Goal: Obtain resource: Obtain resource

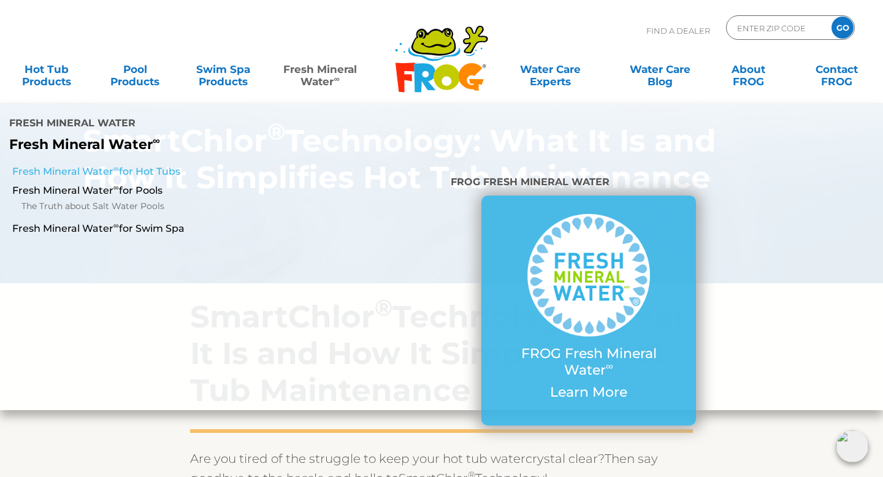
click at [98, 165] on link "Fresh Mineral Water ∞ for Hot Tubs" at bounding box center [153, 171] width 282 height 13
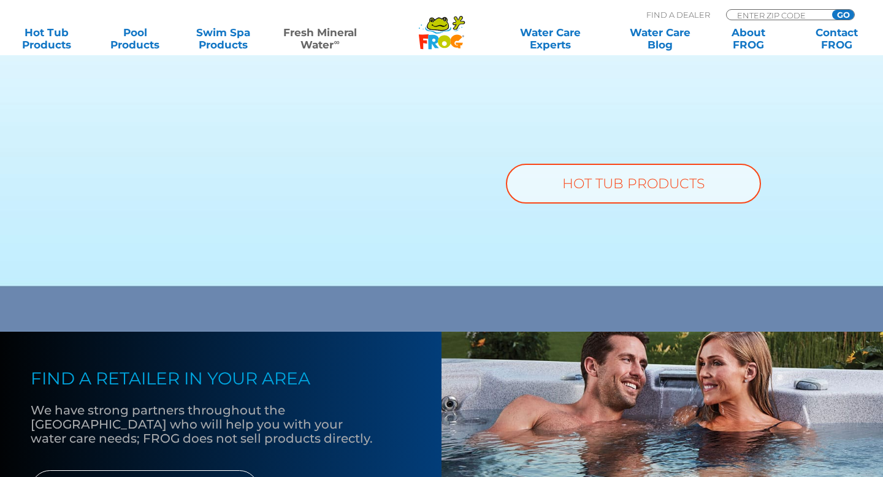
scroll to position [953, 0]
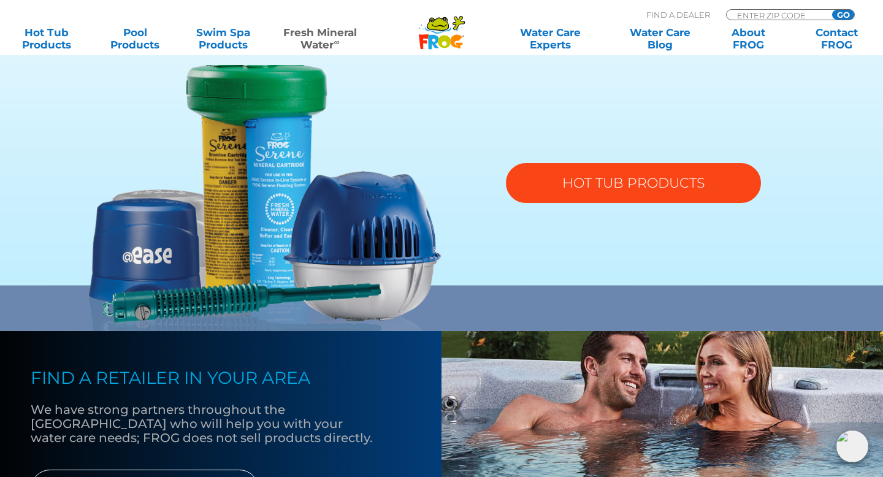
click at [629, 184] on link "HOT TUB PRODUCTS" at bounding box center [633, 183] width 255 height 40
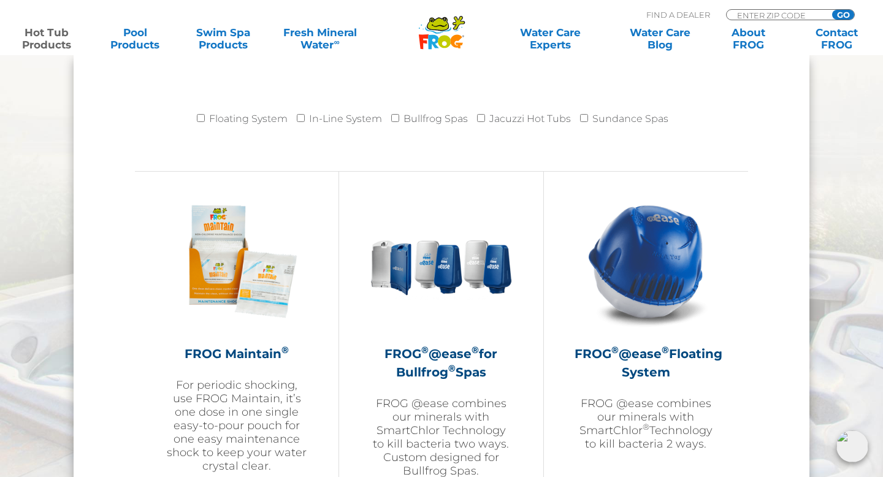
scroll to position [1275, 0]
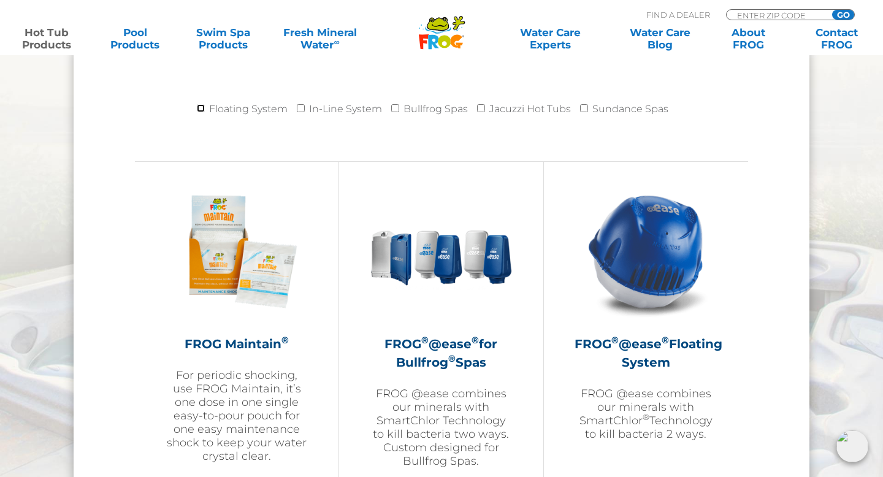
click at [204, 109] on input "Floating System" at bounding box center [201, 108] width 8 height 8
checkbox input "true"
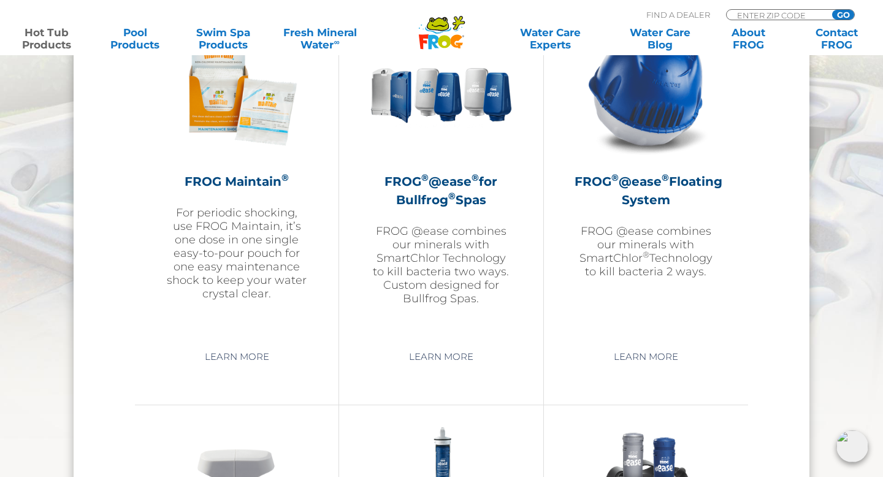
scroll to position [1438, 0]
click at [659, 252] on p "FROG @ease combines our minerals with SmartChlor ® Technology to kill bacteria …" at bounding box center [646, 251] width 143 height 54
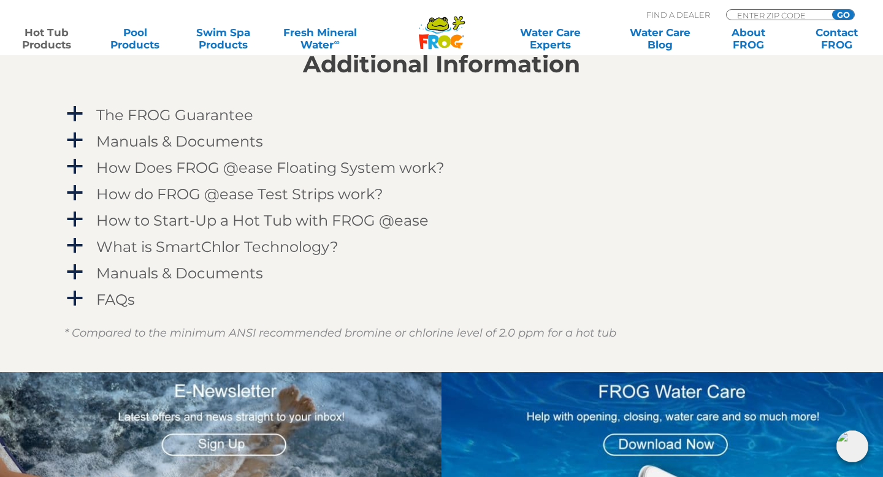
scroll to position [1291, 0]
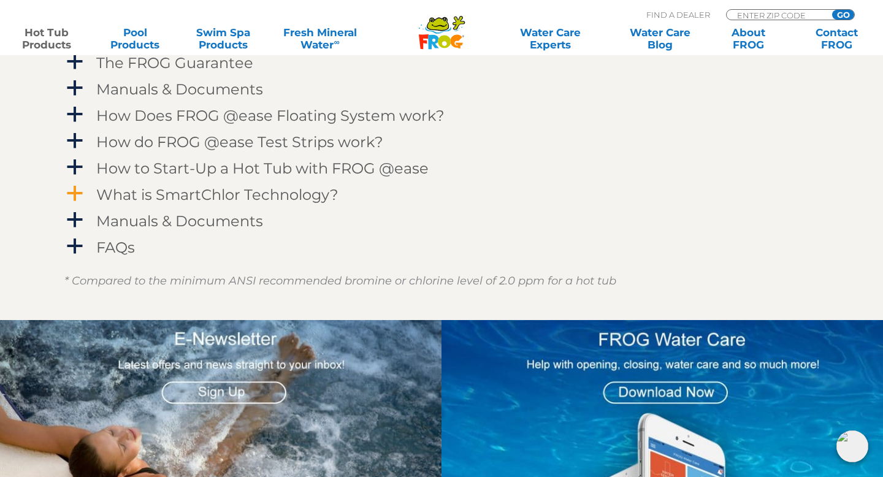
click at [80, 192] on span "a" at bounding box center [75, 194] width 18 height 18
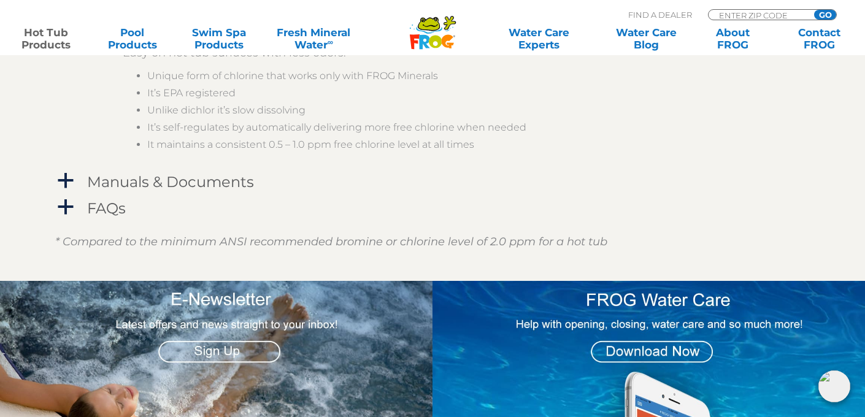
scroll to position [1864, 0]
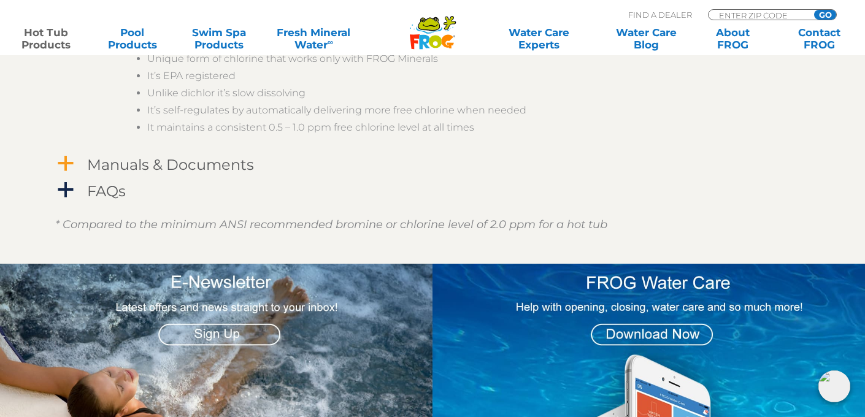
click at [70, 159] on span "a" at bounding box center [65, 164] width 18 height 18
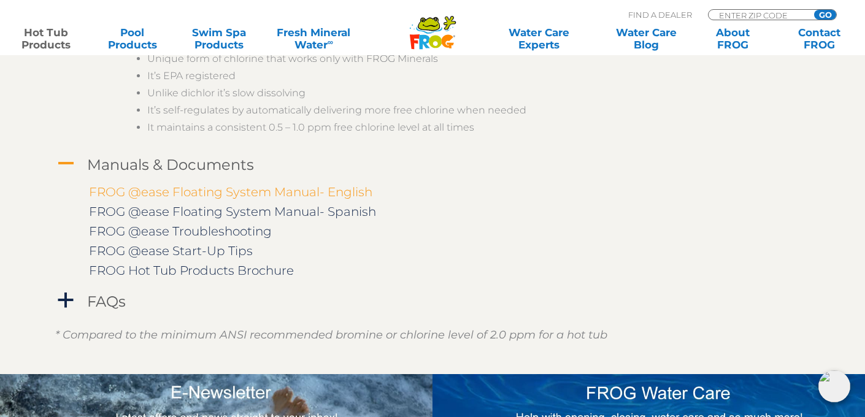
click at [174, 192] on link "FROG @ease Floating System Manual- English" at bounding box center [230, 192] width 283 height 15
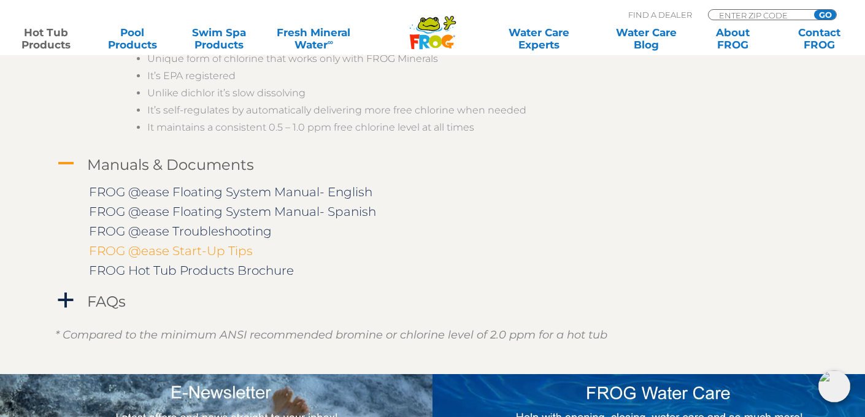
click at [201, 250] on link "FROG @ease Start-Up Tips" at bounding box center [171, 251] width 164 height 15
